Goal: Information Seeking & Learning: Learn about a topic

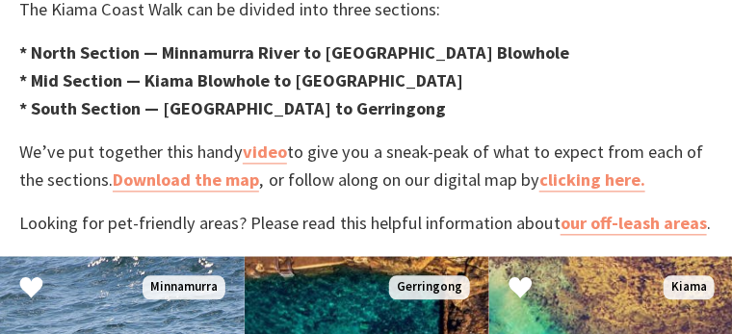
scroll to position [897, 0]
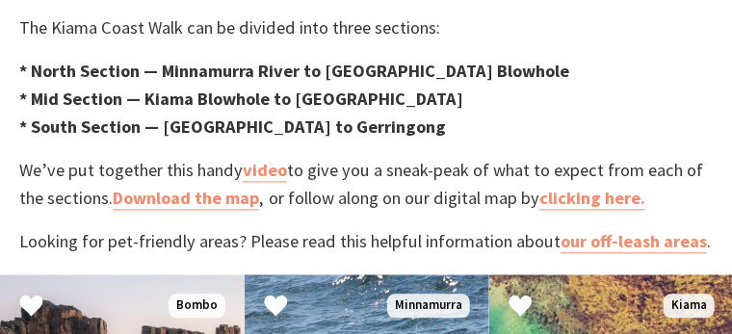
scroll to position [25, 743]
click at [271, 160] on link "video" at bounding box center [265, 171] width 44 height 23
